Goal: Find specific page/section: Find specific page/section

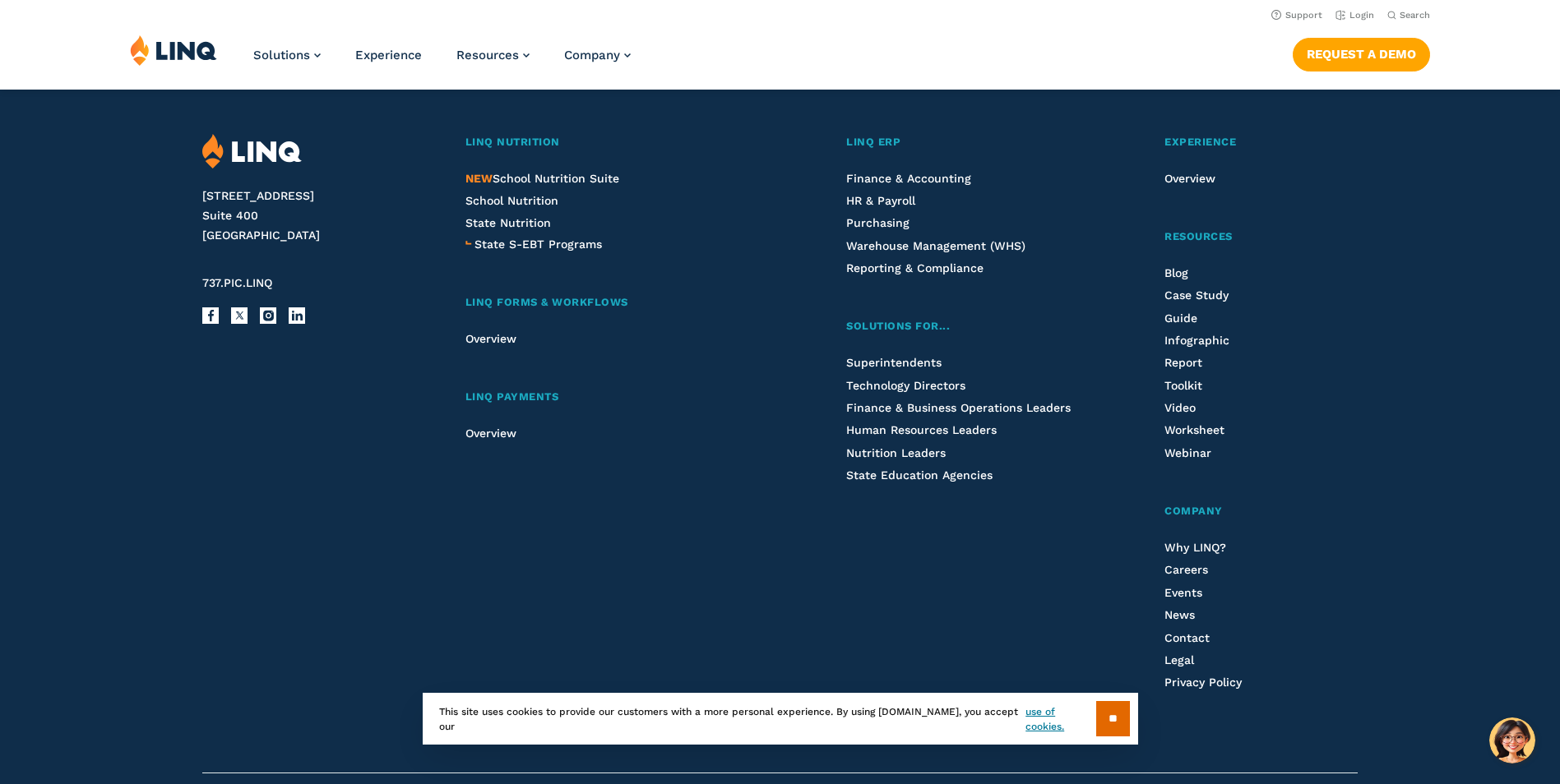
scroll to position [4288, 0]
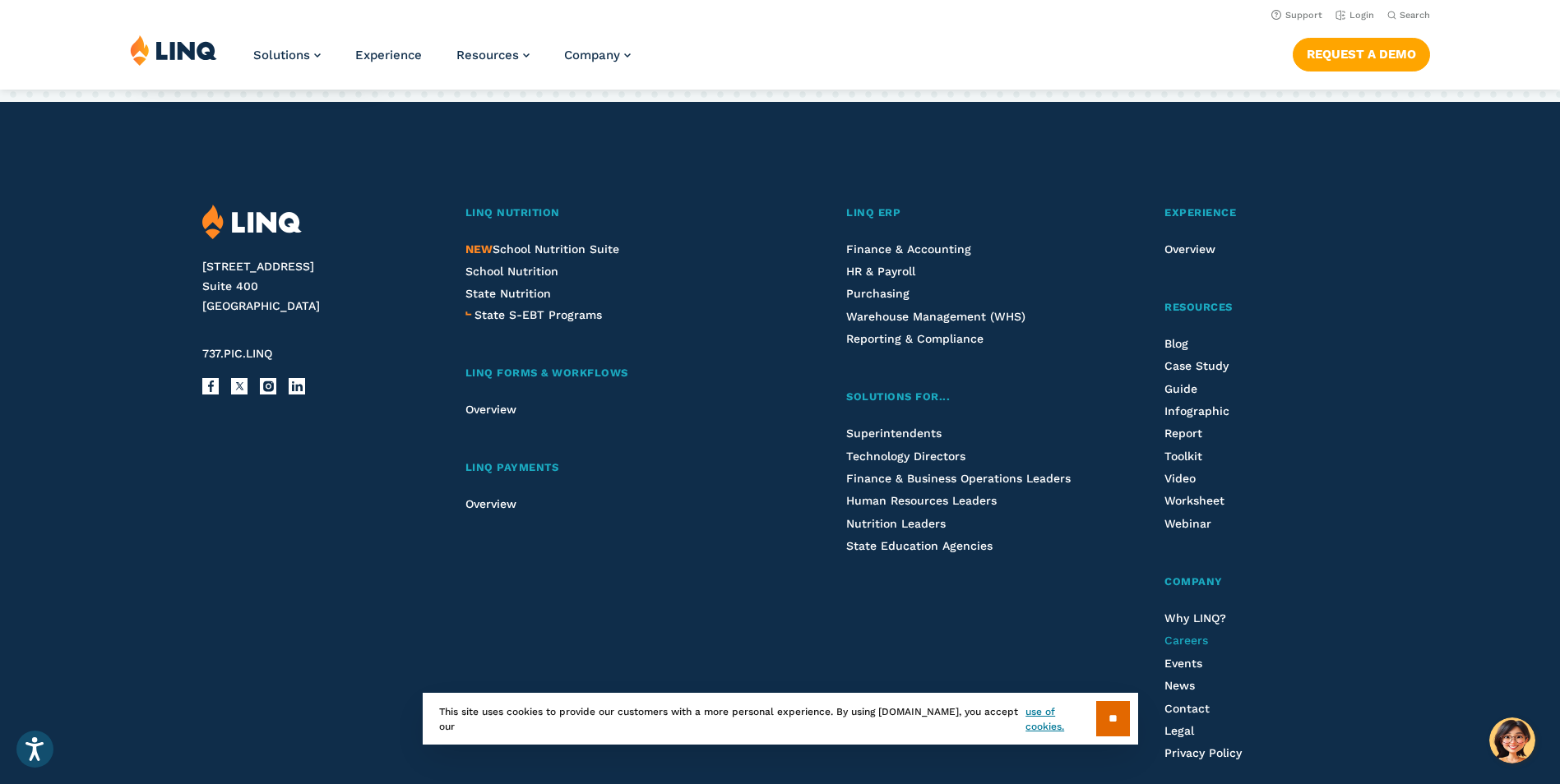
click at [1178, 642] on span "Careers" at bounding box center [1186, 640] width 44 height 13
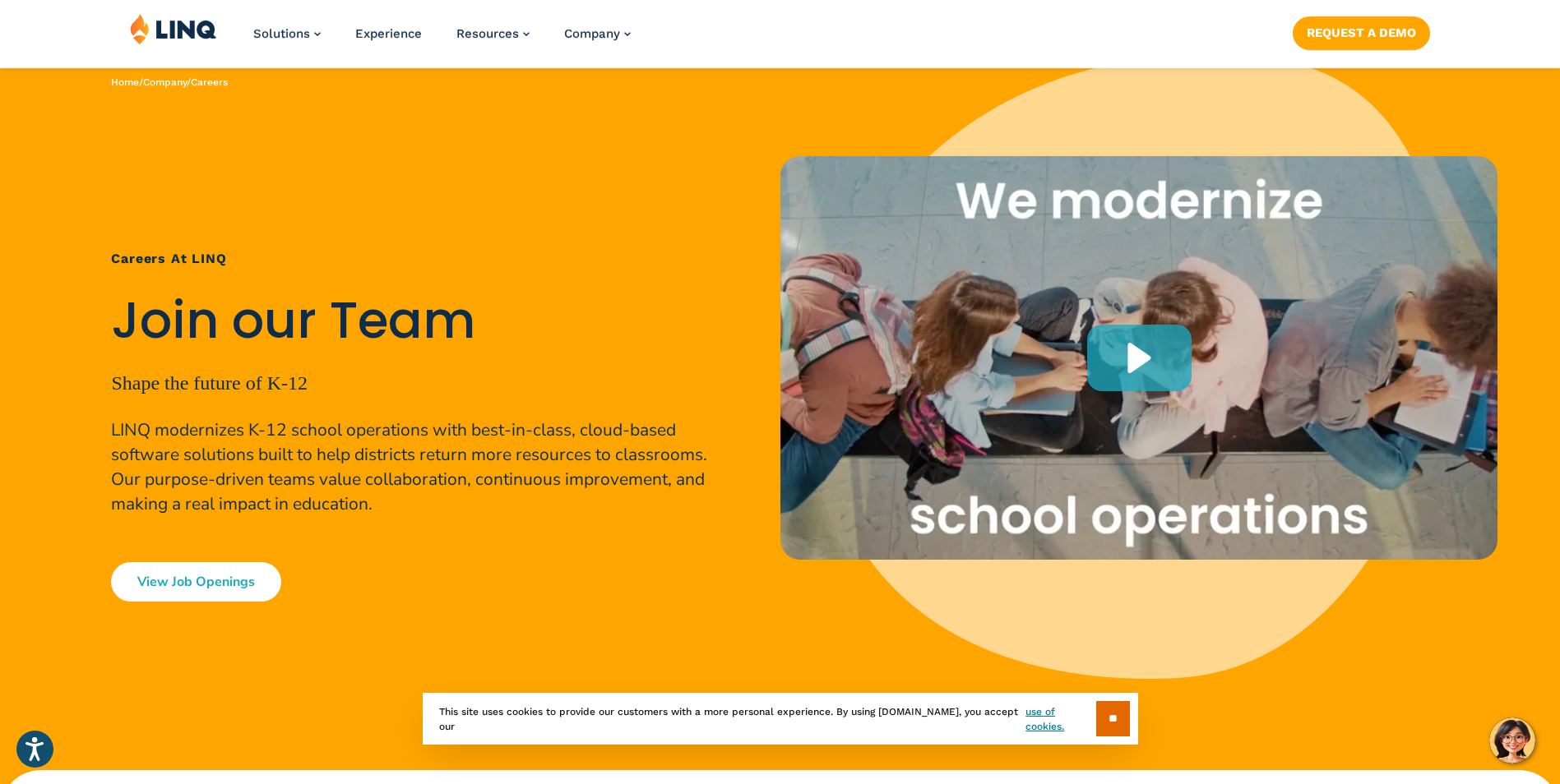
scroll to position [246, 0]
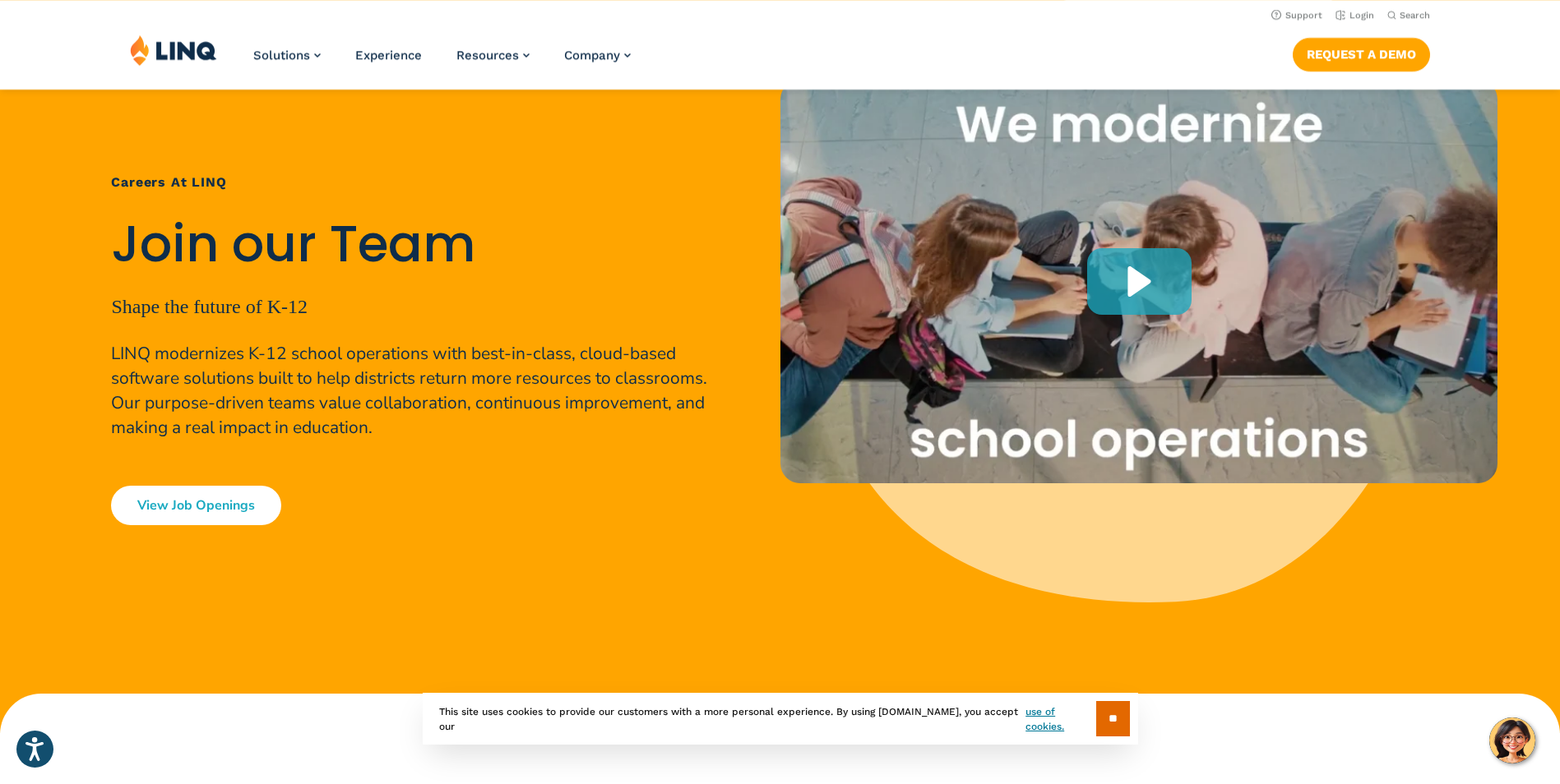
click at [237, 518] on link "View Job Openings" at bounding box center [196, 505] width 171 height 40
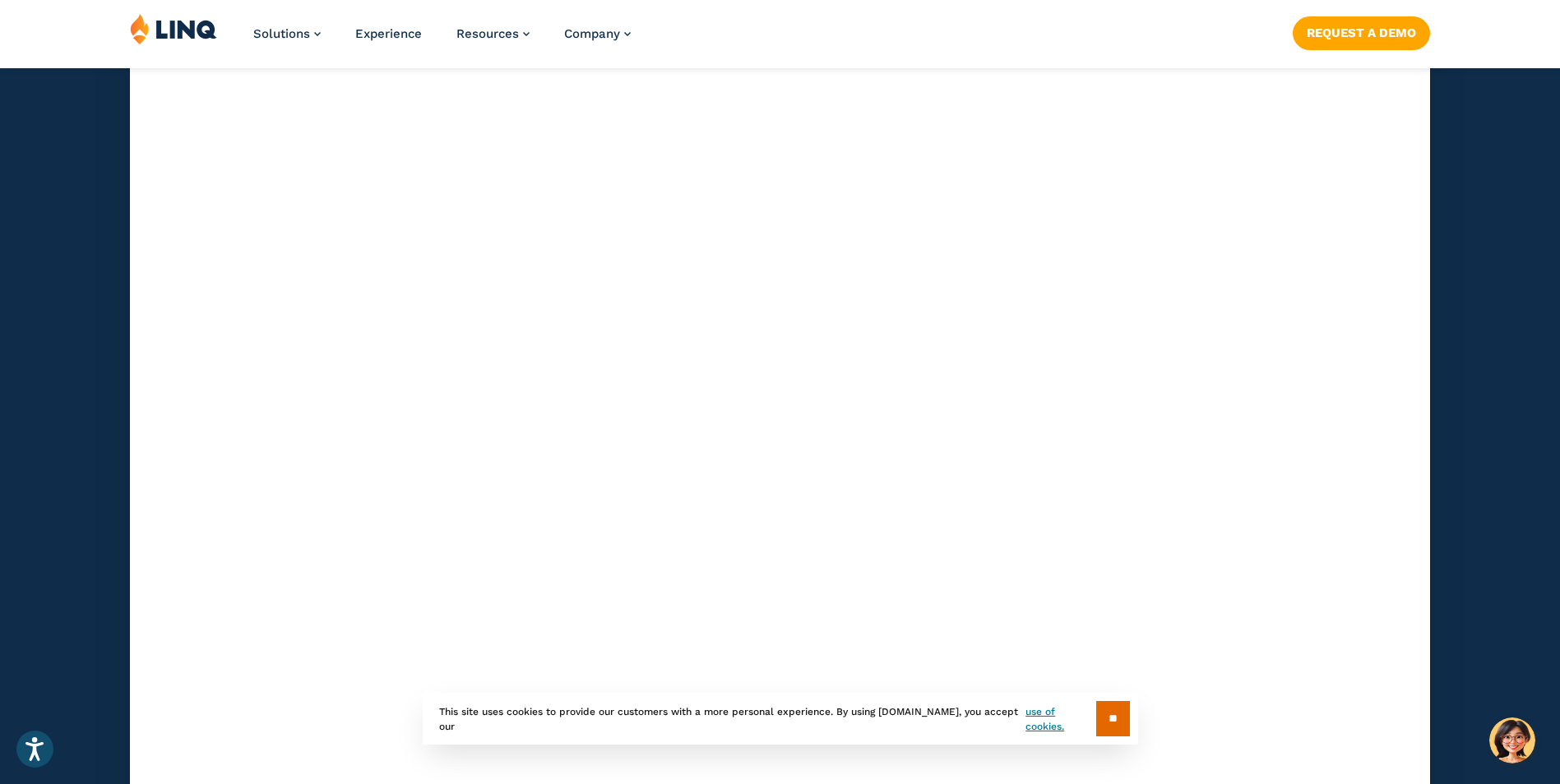
scroll to position [4871, 0]
